Goal: Entertainment & Leisure: Consume media (video, audio)

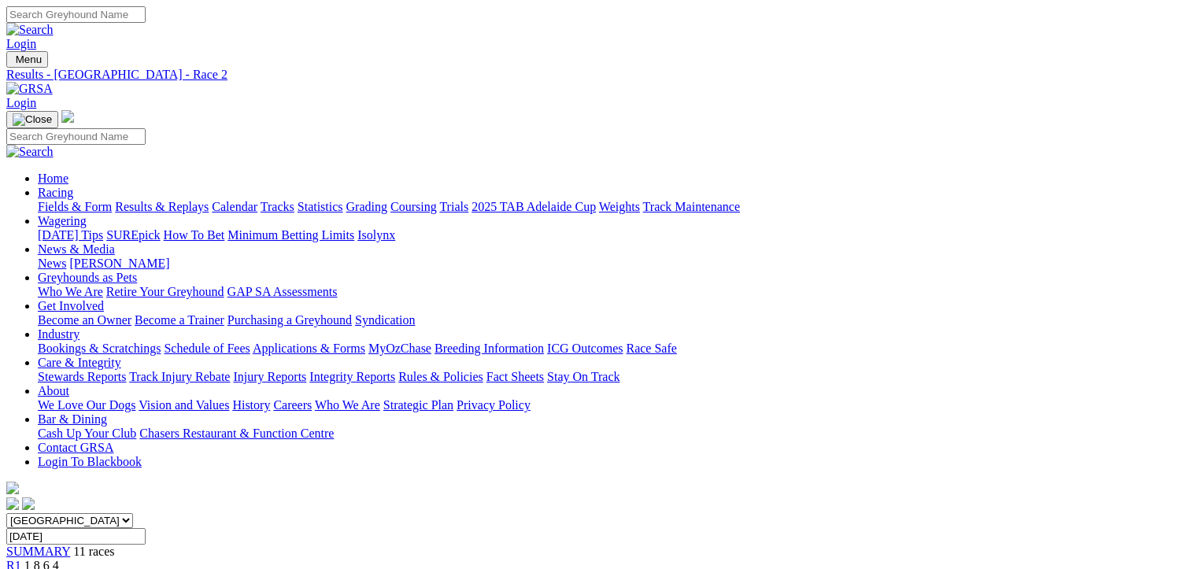
scroll to position [394, 0]
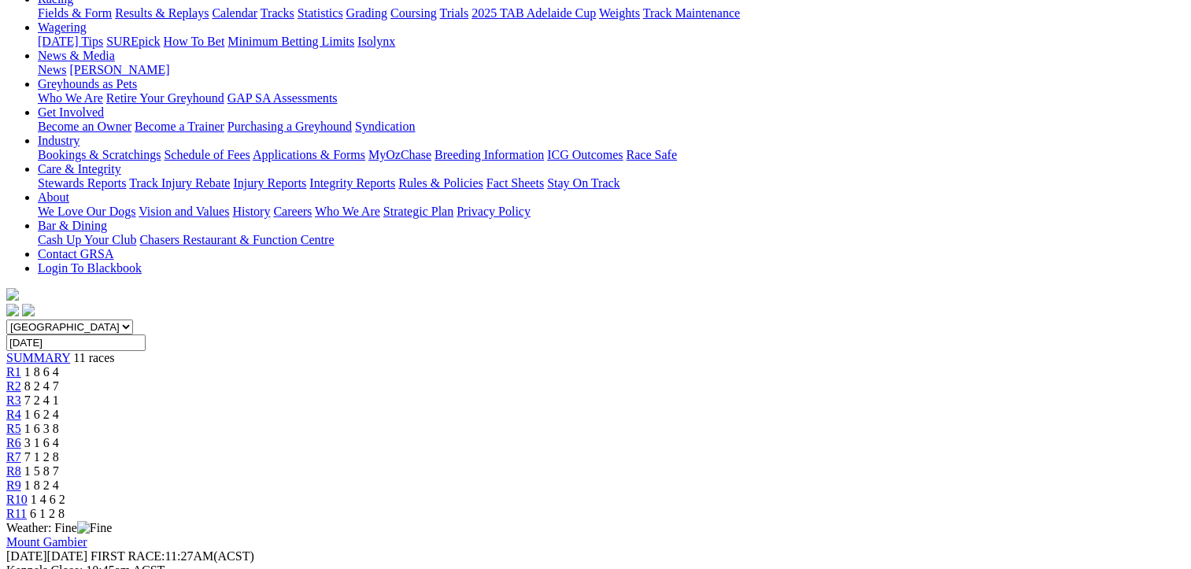
scroll to position [157, 0]
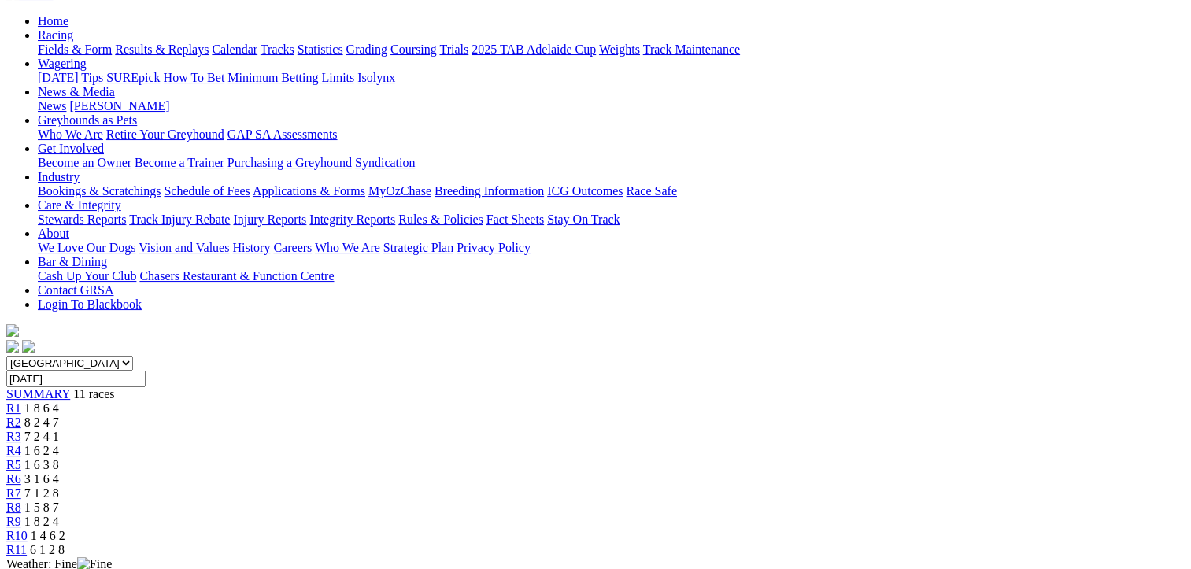
click at [59, 458] on span "1 6 3 8" at bounding box center [41, 464] width 35 height 13
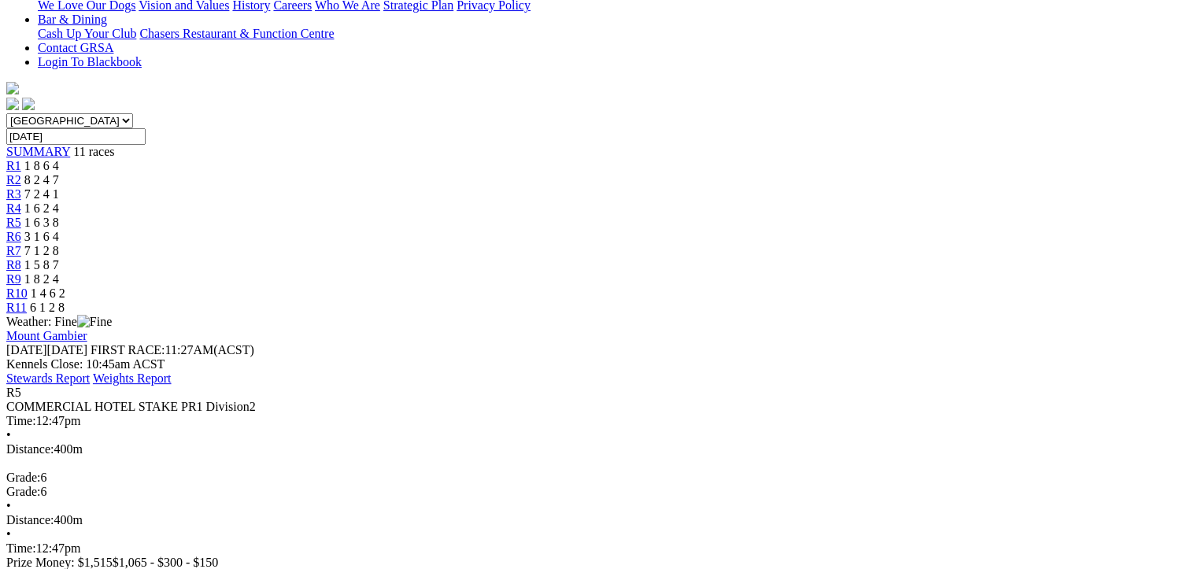
scroll to position [315, 0]
